Goal: Task Accomplishment & Management: Use online tool/utility

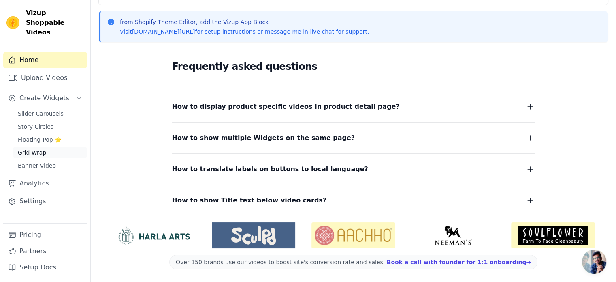
scroll to position [23, 0]
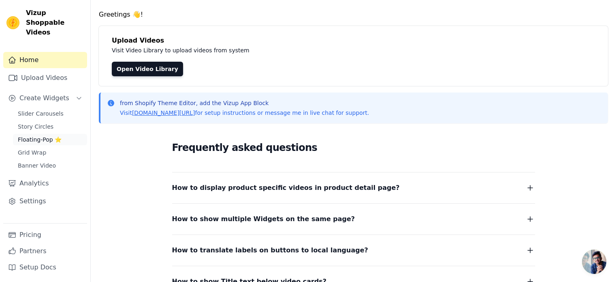
click at [24, 135] on span "Floating-Pop ⭐" at bounding box center [40, 139] width 44 height 8
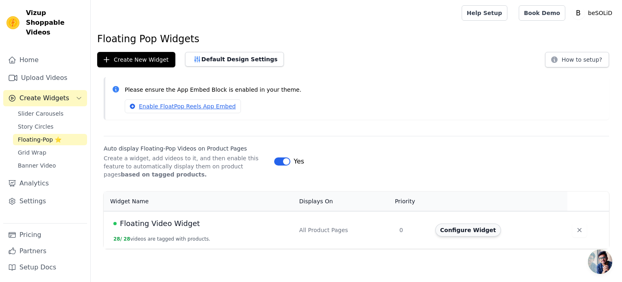
click at [458, 231] on button "Configure Widget" at bounding box center [469, 229] width 66 height 13
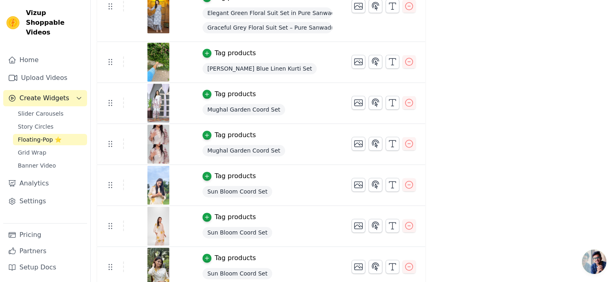
scroll to position [1003, 0]
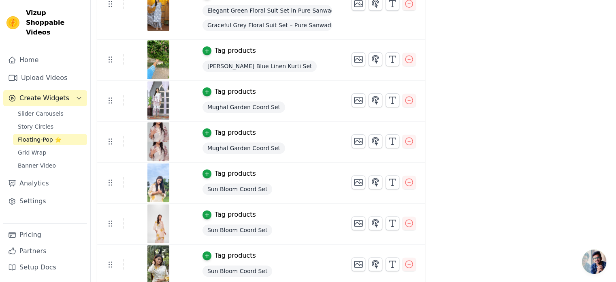
click at [34, 123] on div "Slider Carousels Story Circles Floating-Pop ⭐ Grid Wrap Banner Video" at bounding box center [50, 139] width 74 height 63
click at [34, 122] on span "Story Circles" at bounding box center [36, 126] width 36 height 8
